Goal: Communication & Community: Connect with others

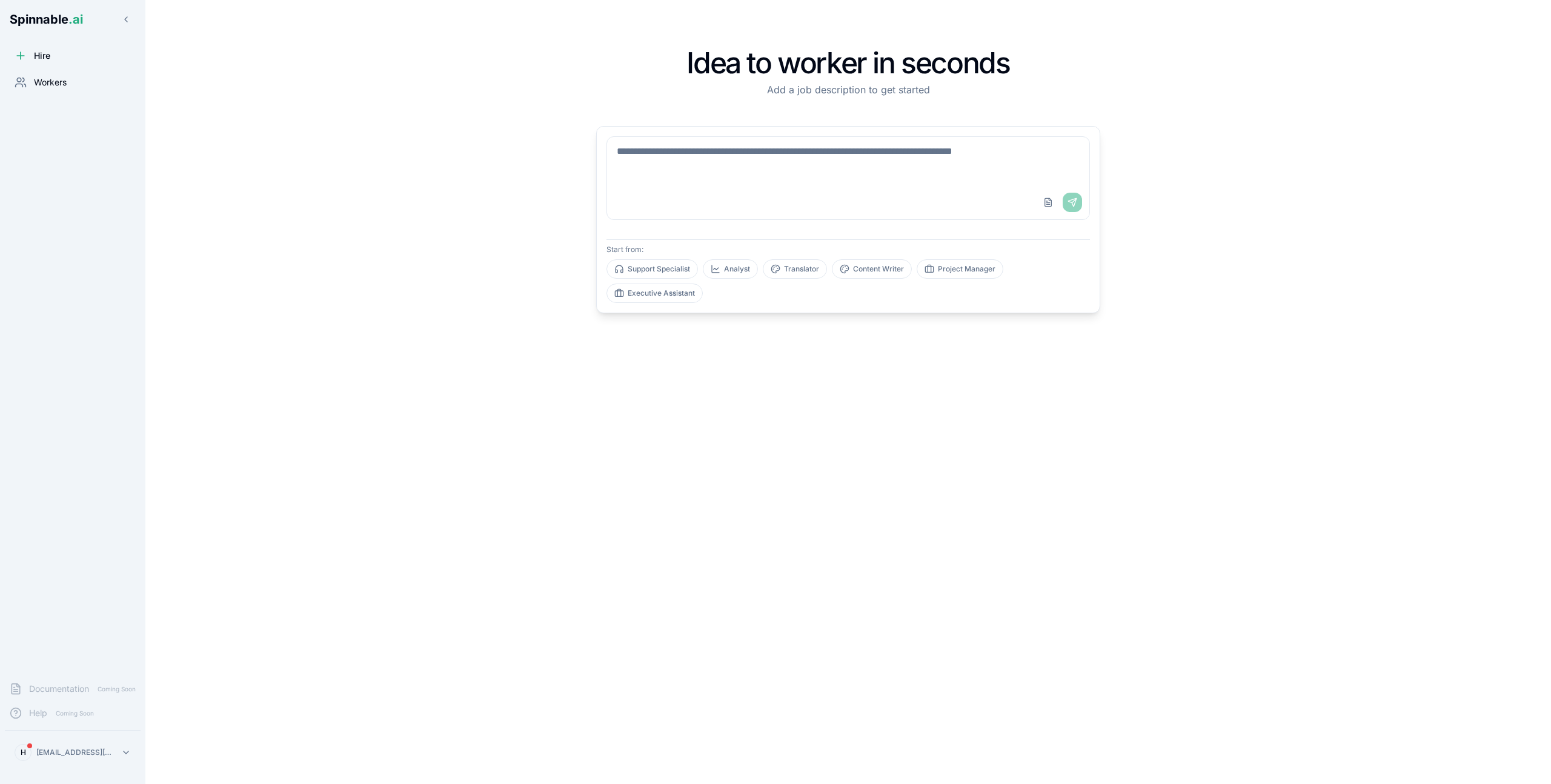
click at [49, 85] on span "Workers" at bounding box center [50, 82] width 33 height 12
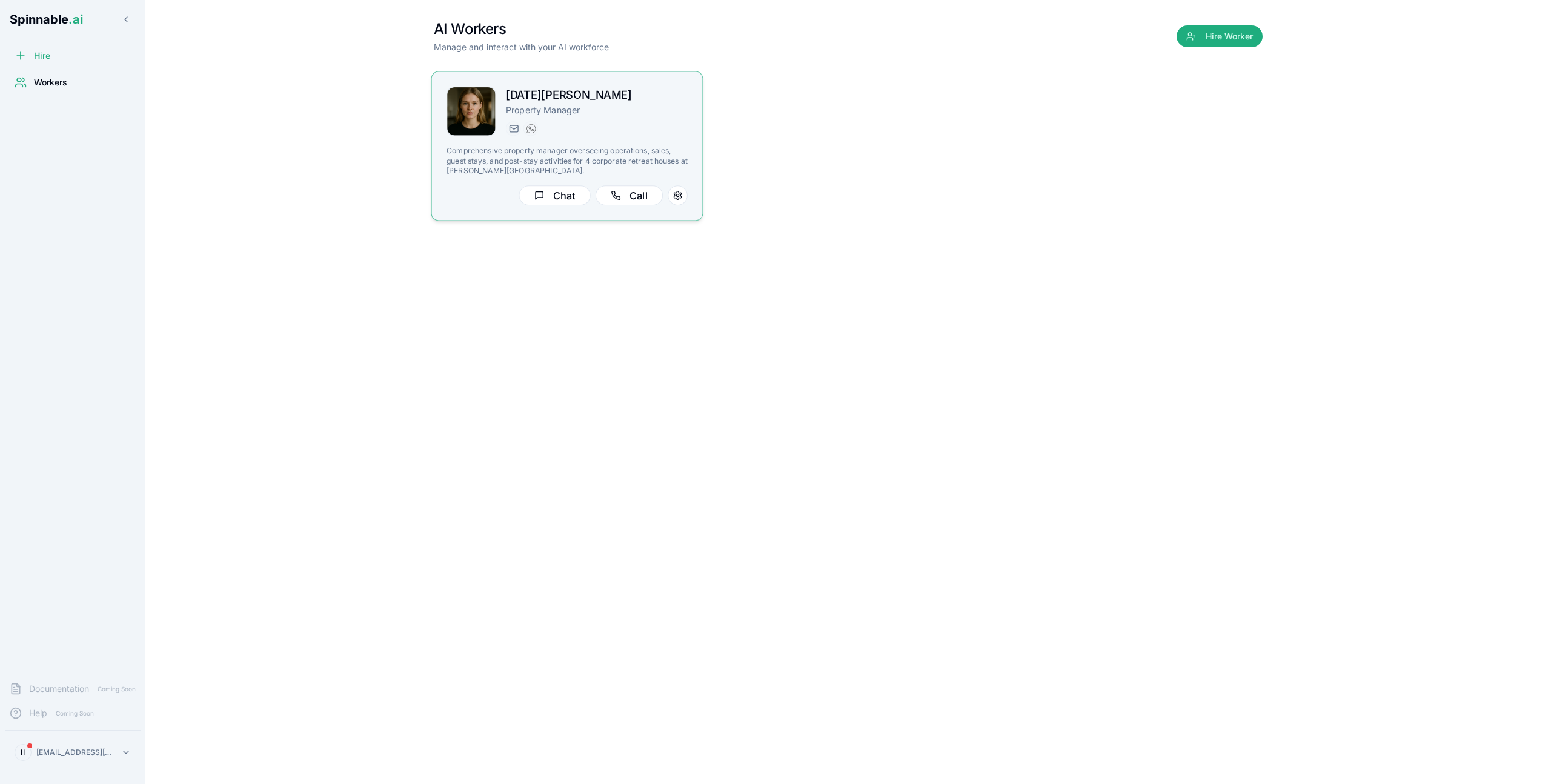
click at [625, 123] on div "[DATE][EMAIL_ADDRESS][PERSON_NAME] [PHONE_NUMBER]" at bounding box center [597, 128] width 182 height 14
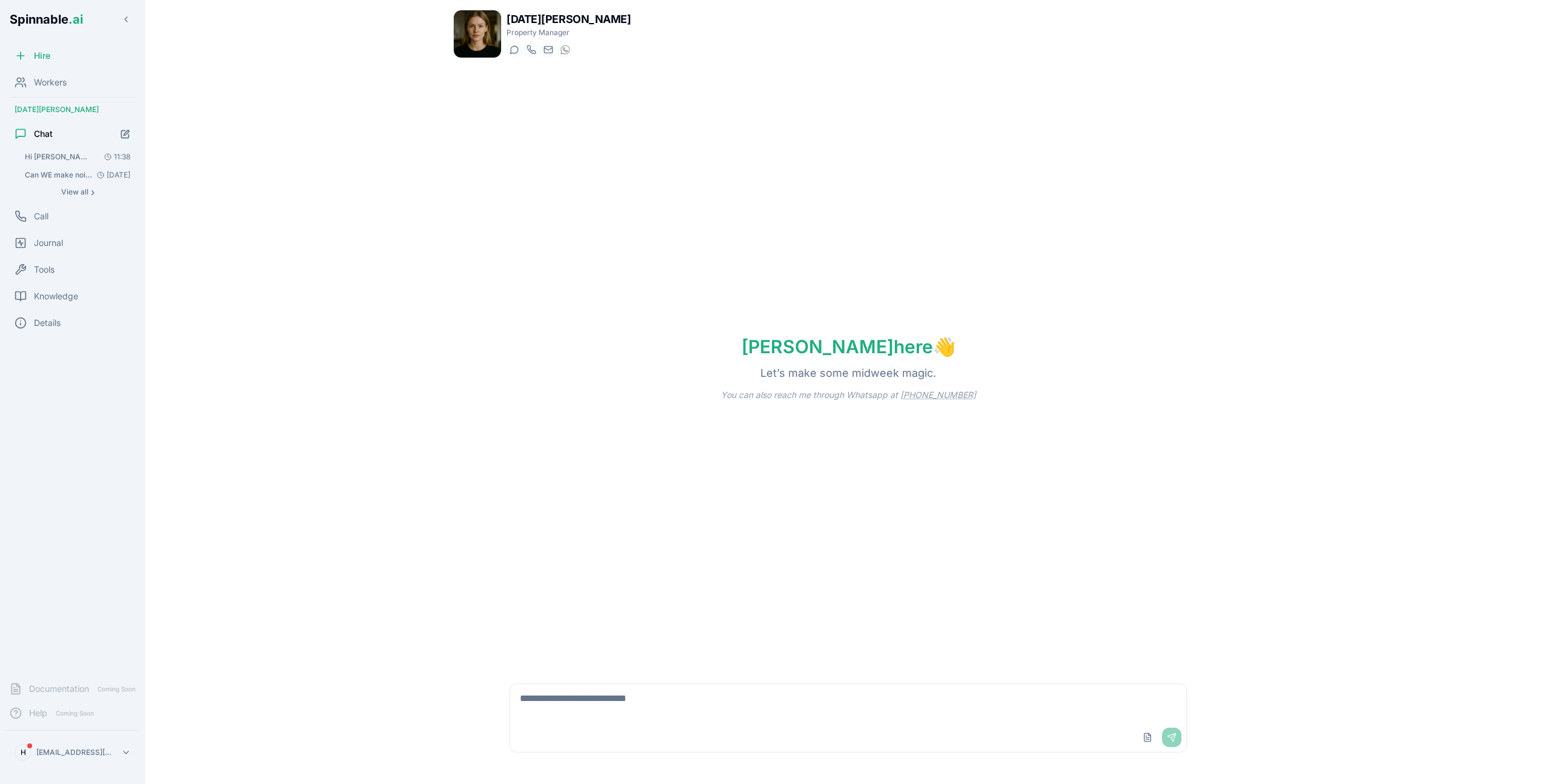
click at [41, 155] on span "Hi [PERSON_NAME]" at bounding box center [59, 157] width 69 height 10
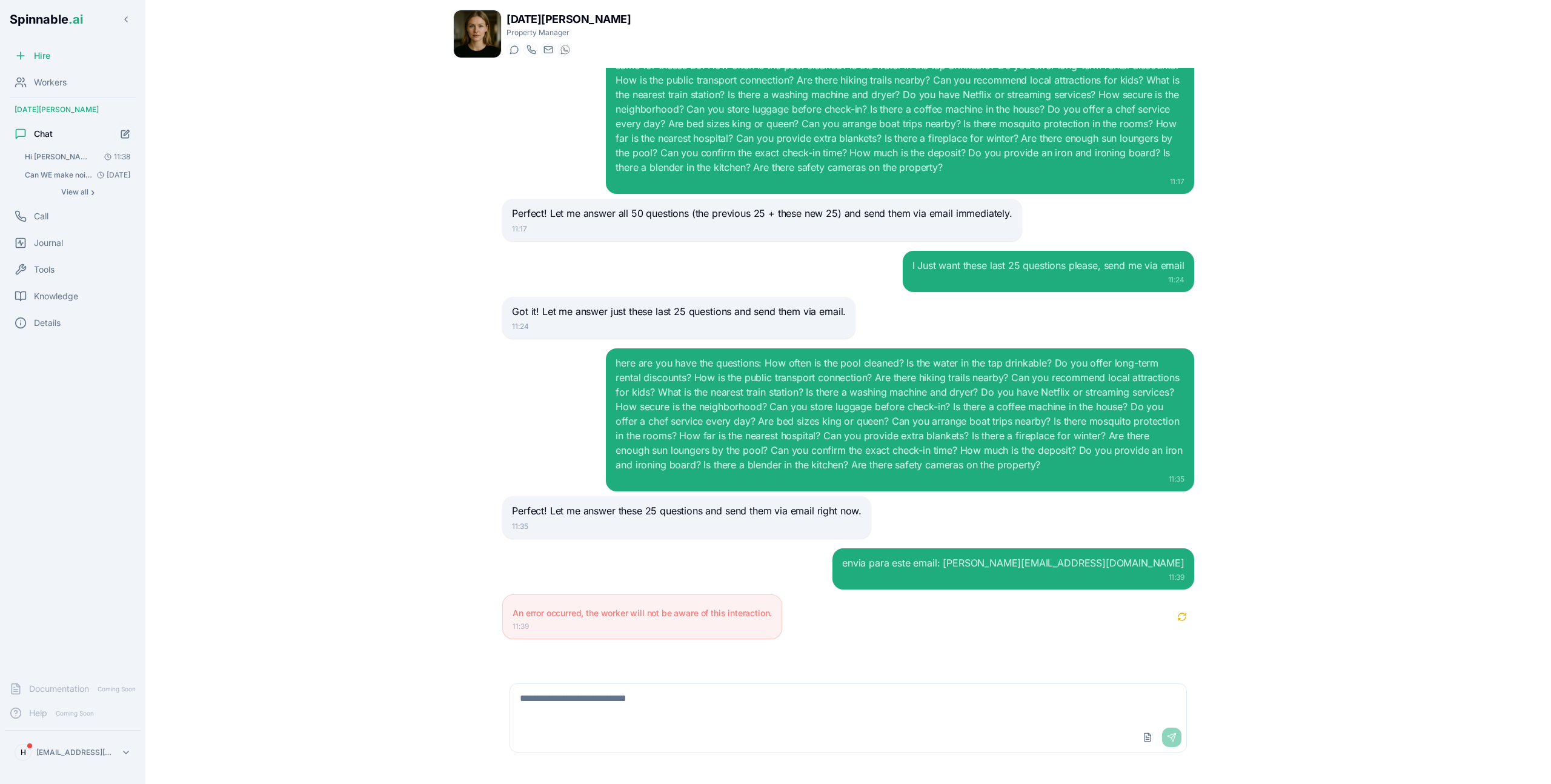
scroll to position [2080, 0]
